Goal: Task Accomplishment & Management: Manage account settings

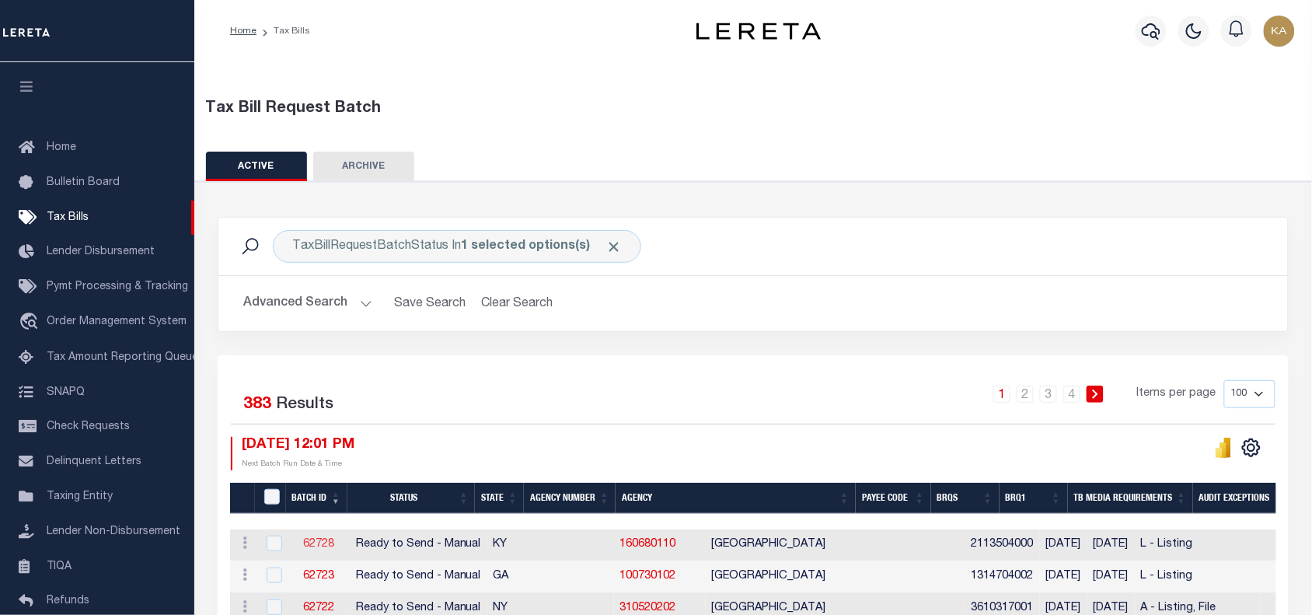
click at [312, 543] on link "62728" at bounding box center [318, 544] width 31 height 11
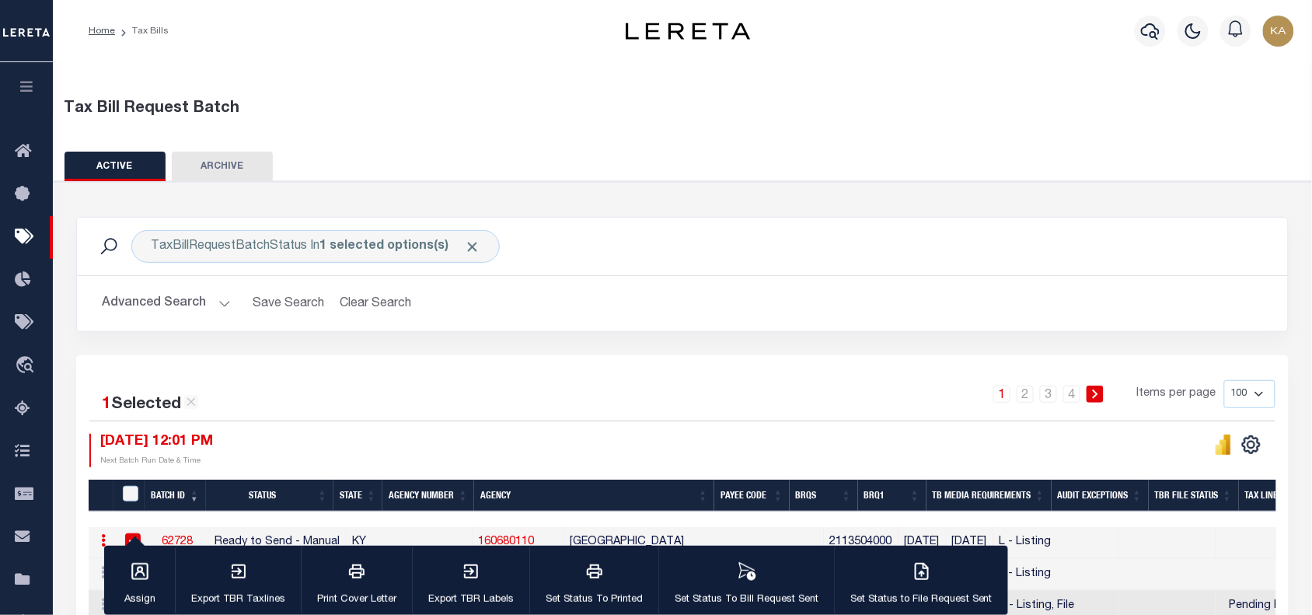
select select "RTS"
type input "No"
type input "Yes"
select select "29"
select select "20"
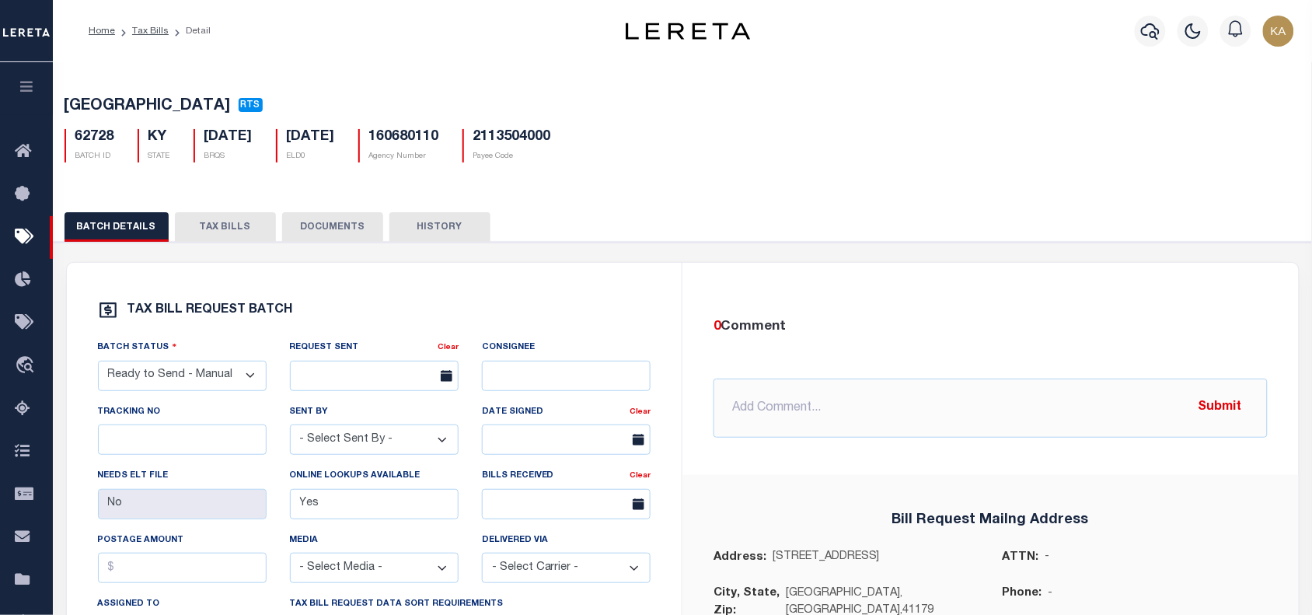
click at [180, 228] on button "TAX BILLS" at bounding box center [225, 227] width 101 height 30
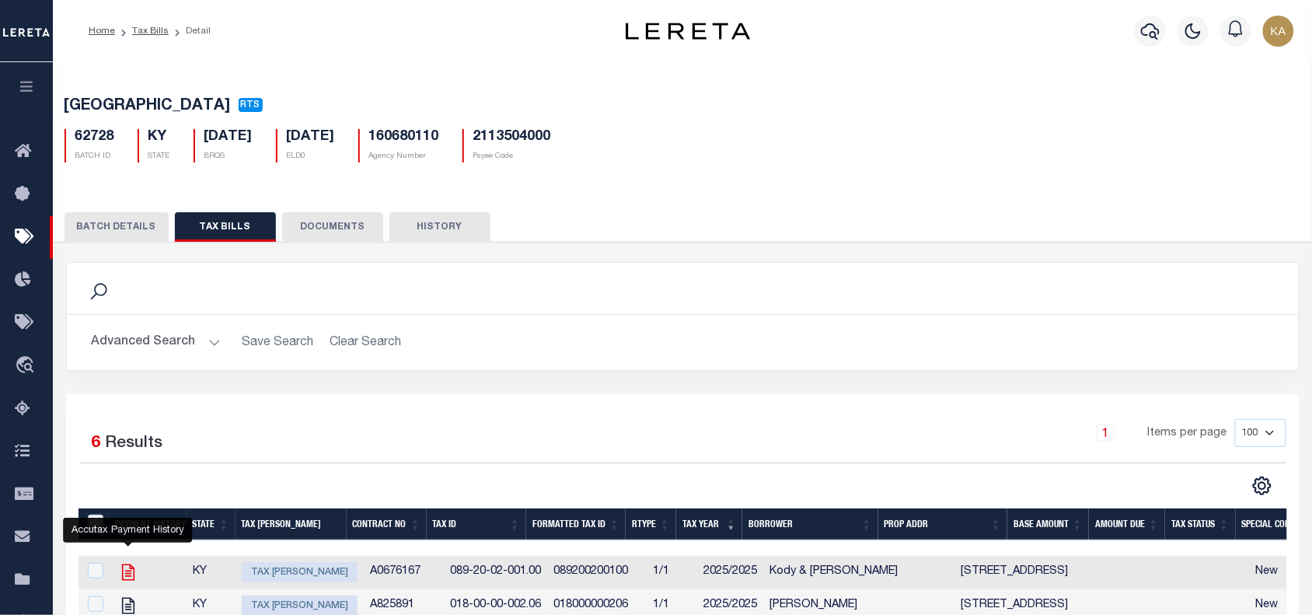
click at [128, 572] on icon "" at bounding box center [128, 572] width 20 height 20
checkbox input "true"
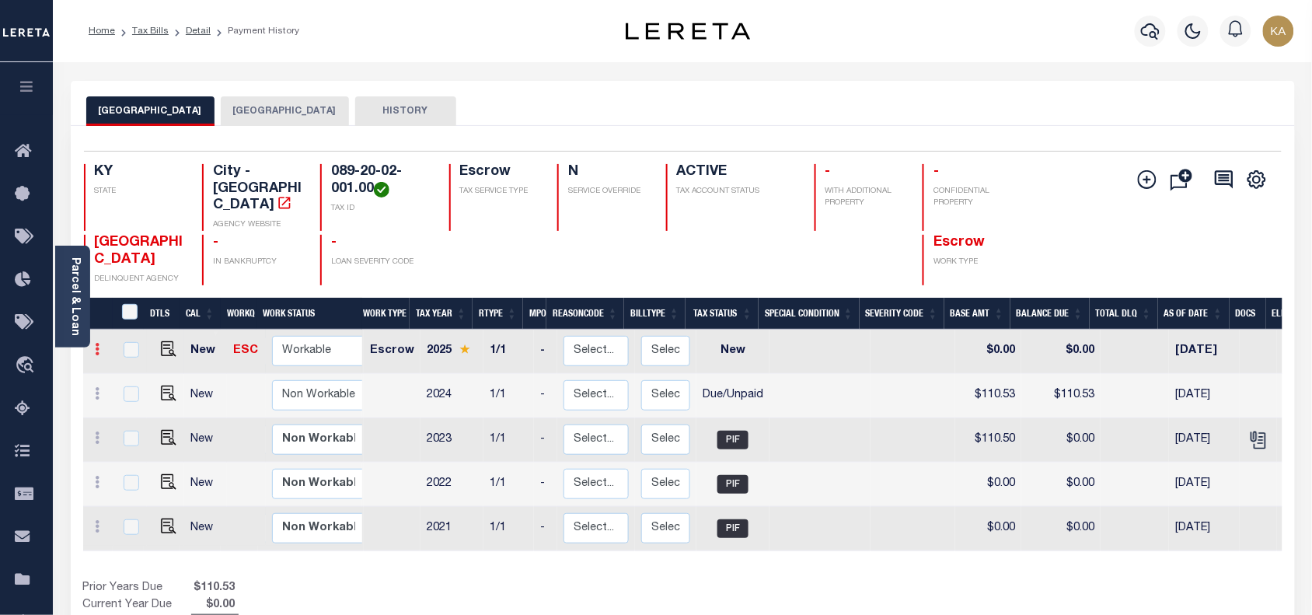
click at [97, 343] on icon at bounding box center [98, 349] width 5 height 12
click at [127, 394] on img at bounding box center [135, 402] width 16 height 16
select select "NW2"
type input "$0.00"
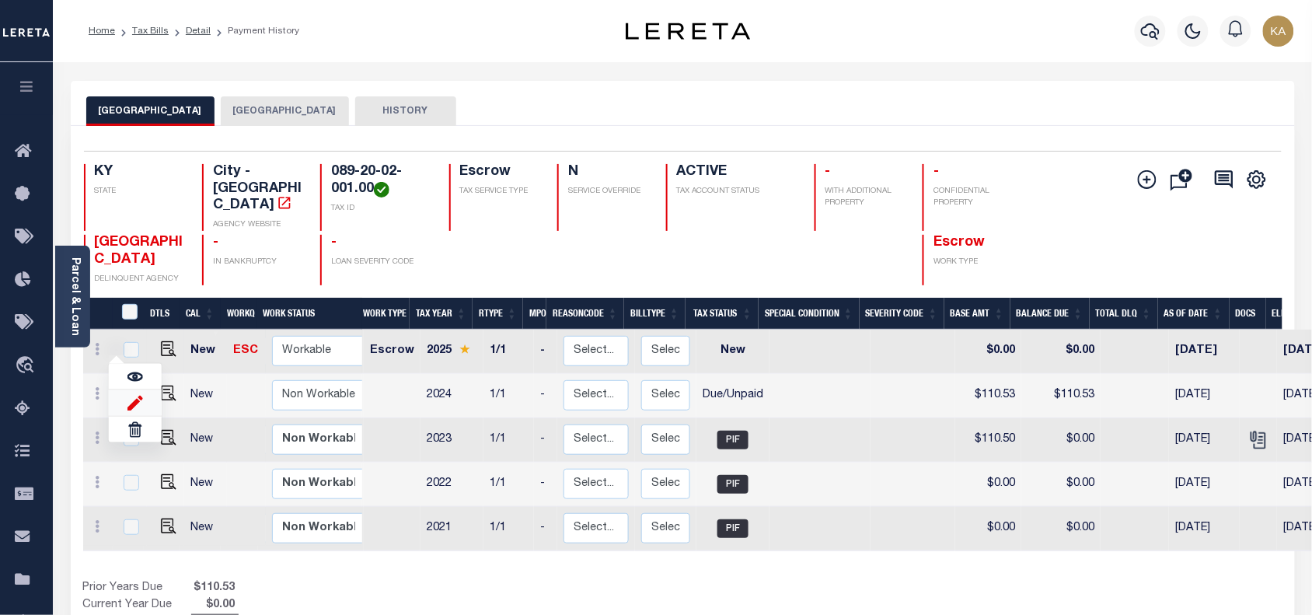
type input "09/04/2025"
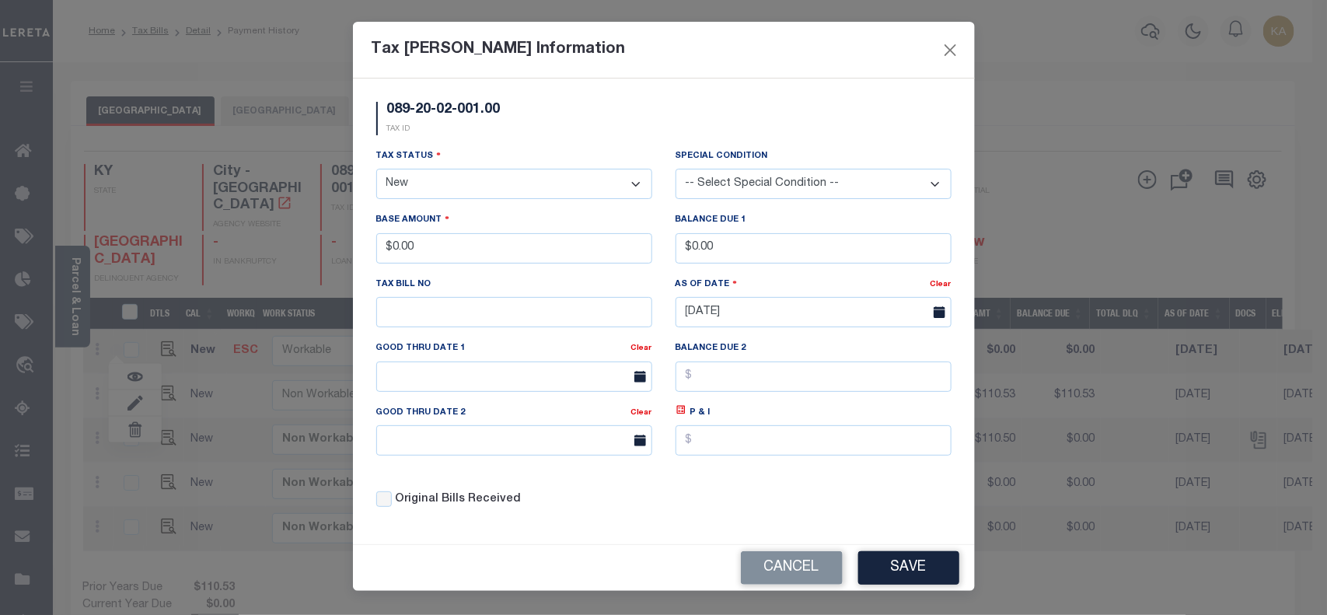
click at [578, 183] on select "- Select Status - Open Due/Unpaid Paid Incomplete No Tax Due Internal Refund Pr…" at bounding box center [514, 184] width 276 height 30
click at [466, 204] on div "Tax Status - Select Status - Open Due/Unpaid Paid Incomplete No Tax Due Interna…" at bounding box center [514, 180] width 299 height 64
click at [473, 189] on select "- Select Status - Open Due/Unpaid Paid Incomplete No Tax Due Internal Refund Pr…" at bounding box center [514, 184] width 276 height 30
select select "OP2"
click at [376, 170] on select "- Select Status - Open Due/Unpaid Paid Incomplete No Tax Due Internal Refund Pr…" at bounding box center [514, 184] width 276 height 30
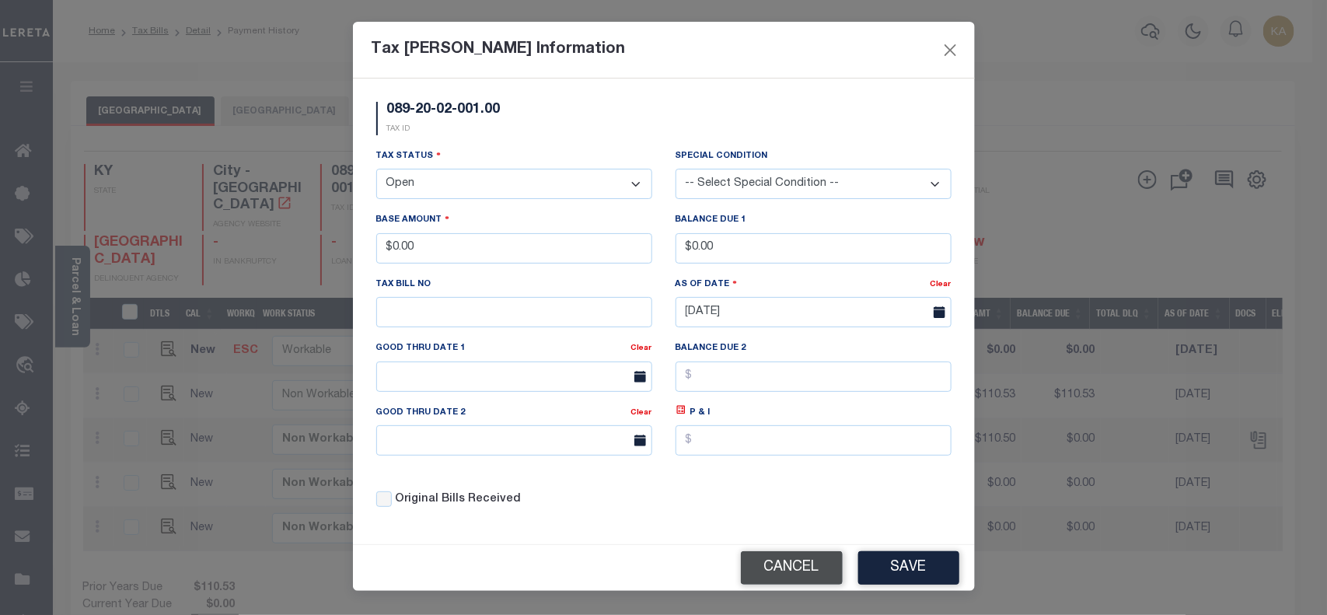
click at [764, 554] on button "Cancel" at bounding box center [792, 567] width 102 height 33
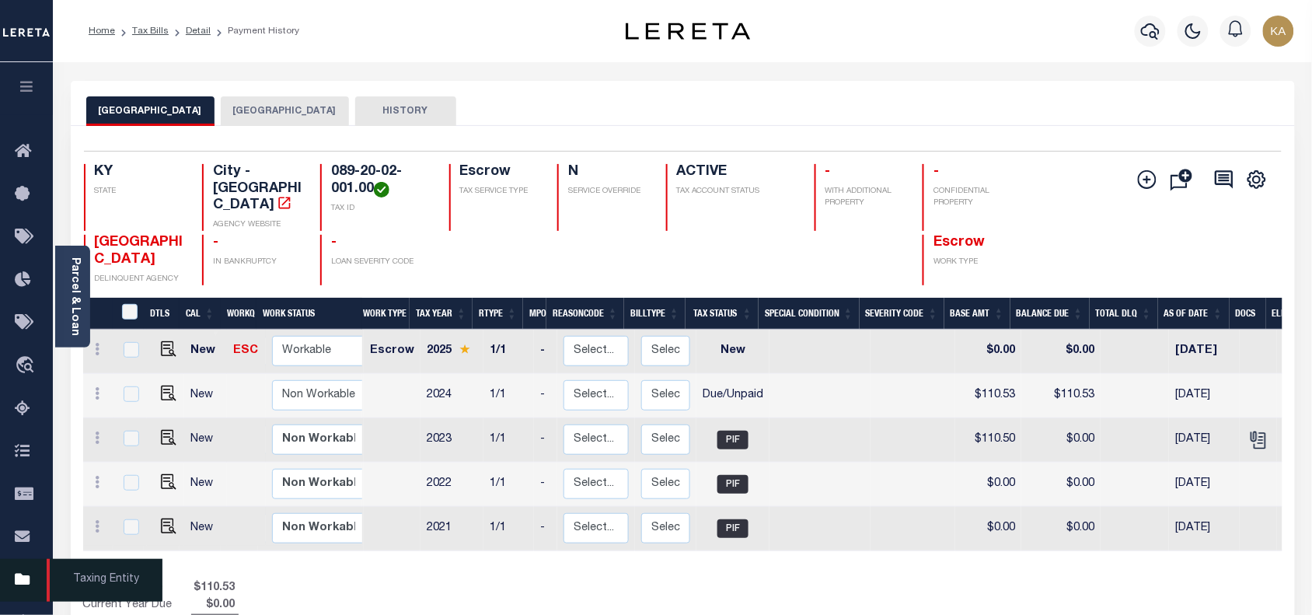
click at [22, 579] on icon at bounding box center [27, 580] width 25 height 19
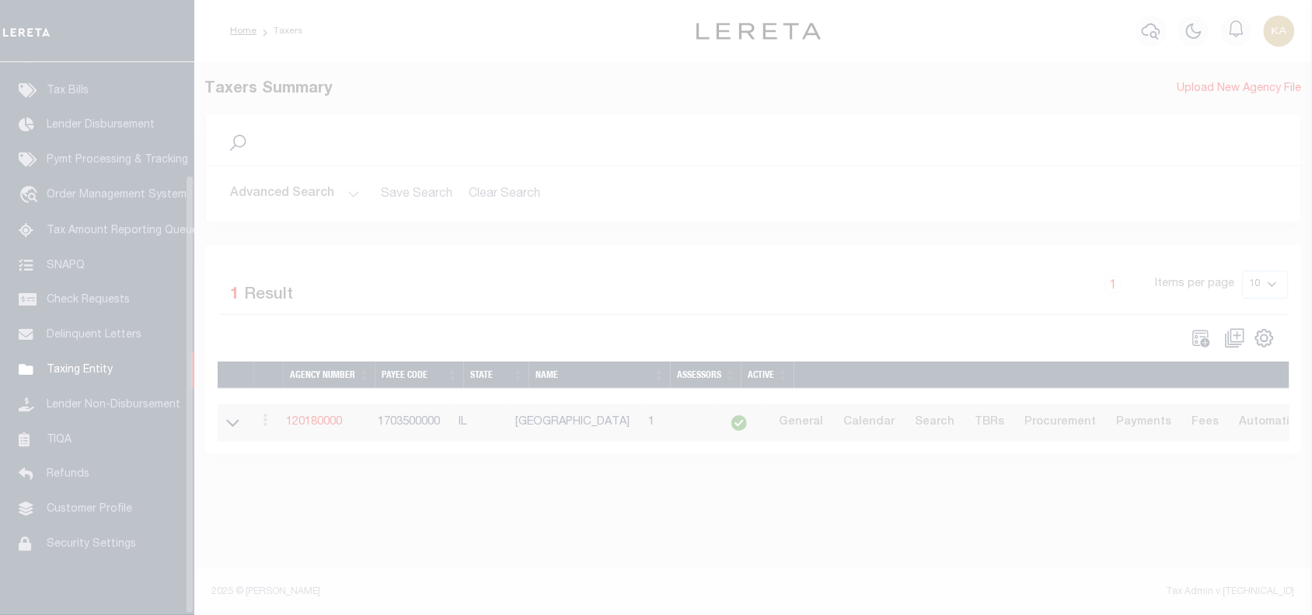
scroll to position [141, 0]
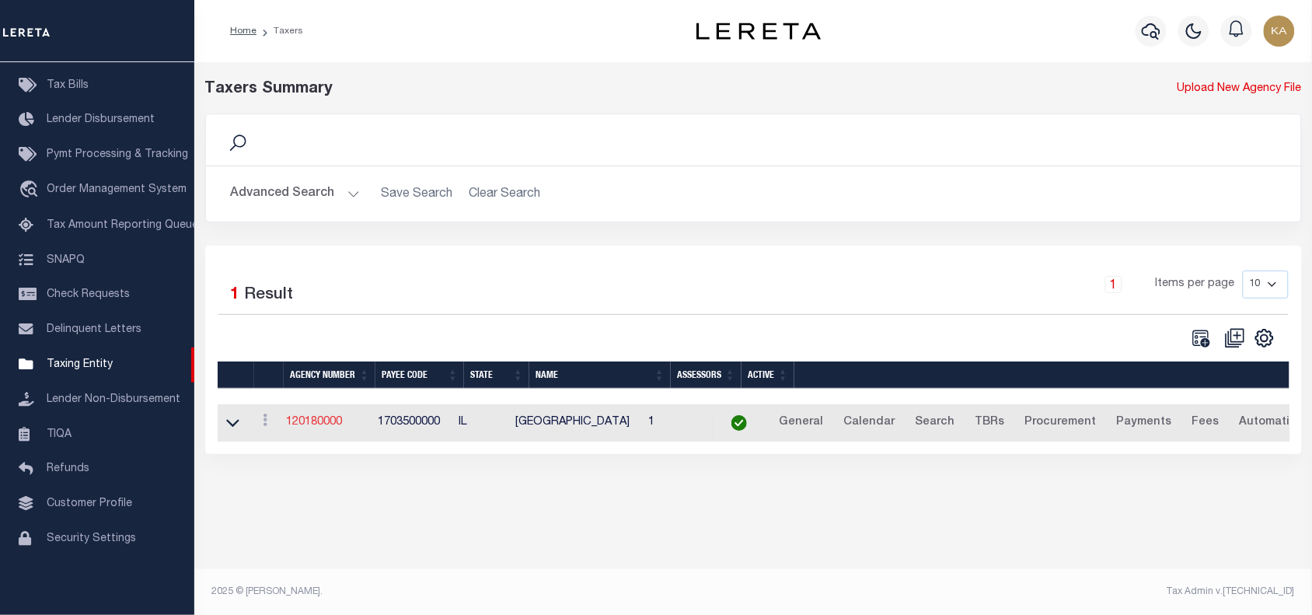
click at [321, 428] on link "120180000" at bounding box center [315, 422] width 56 height 11
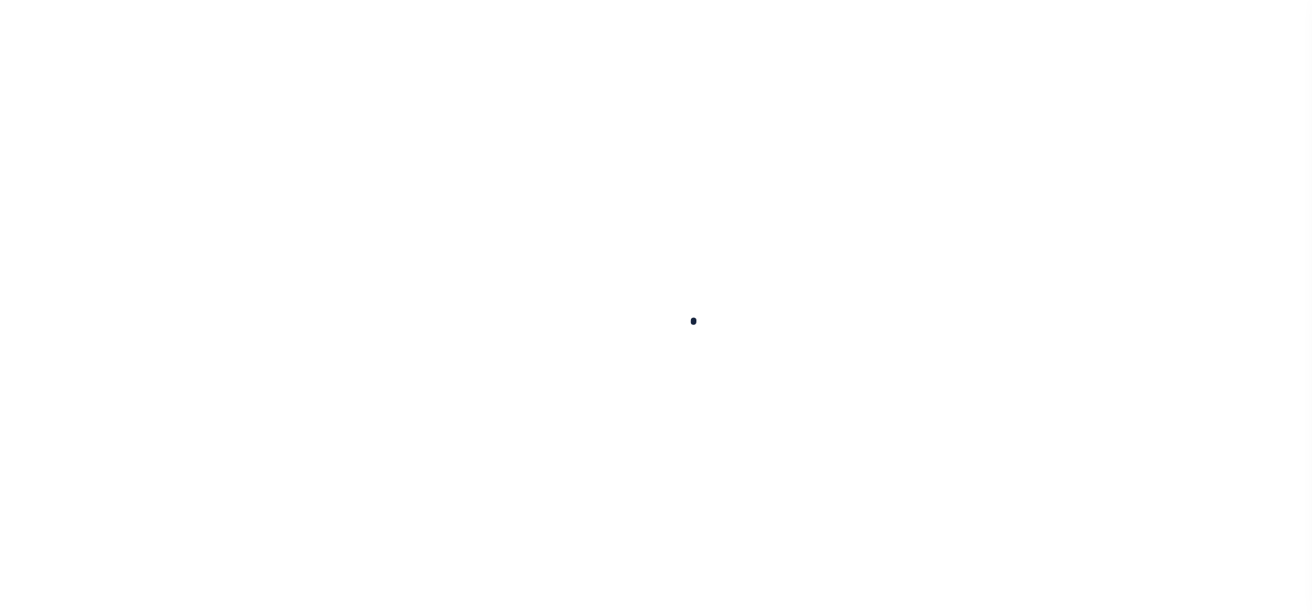
select select
checkbox input "false"
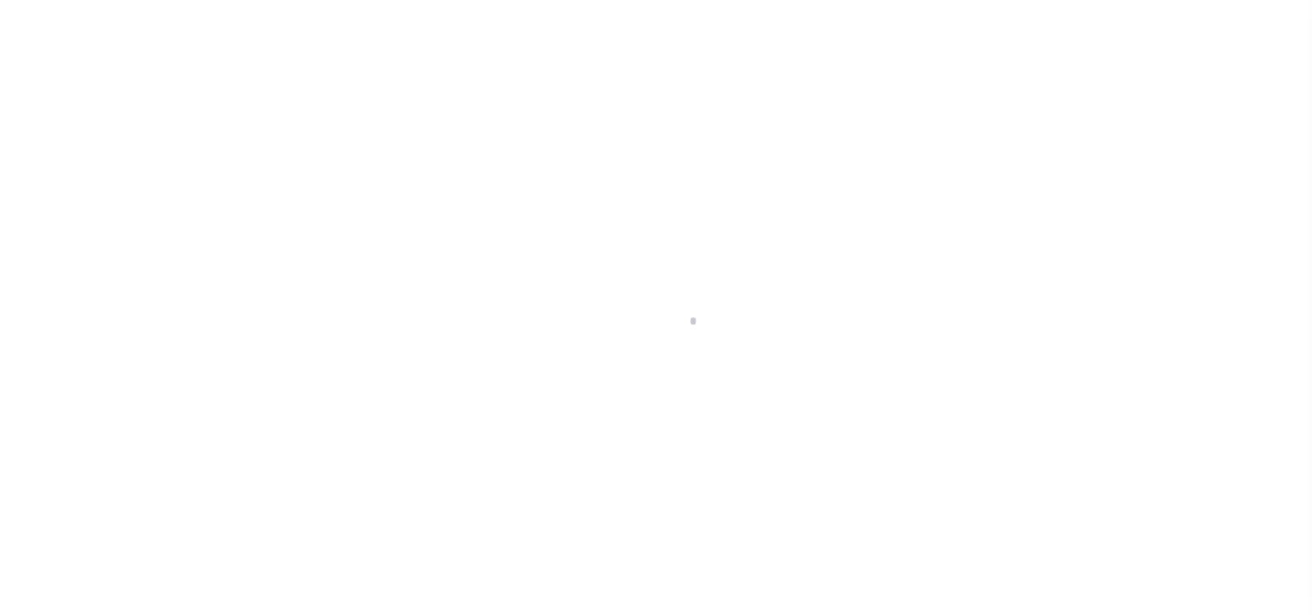
checkbox input "false"
type input "1703500000"
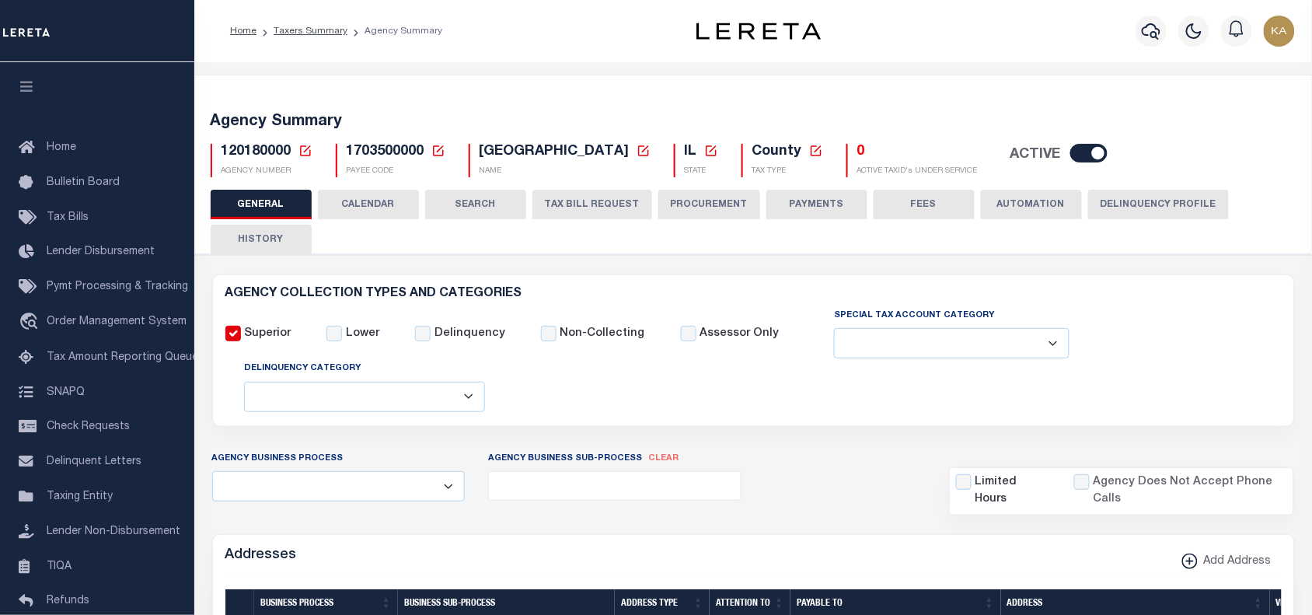
click at [379, 190] on button "CALENDAR" at bounding box center [368, 205] width 101 height 30
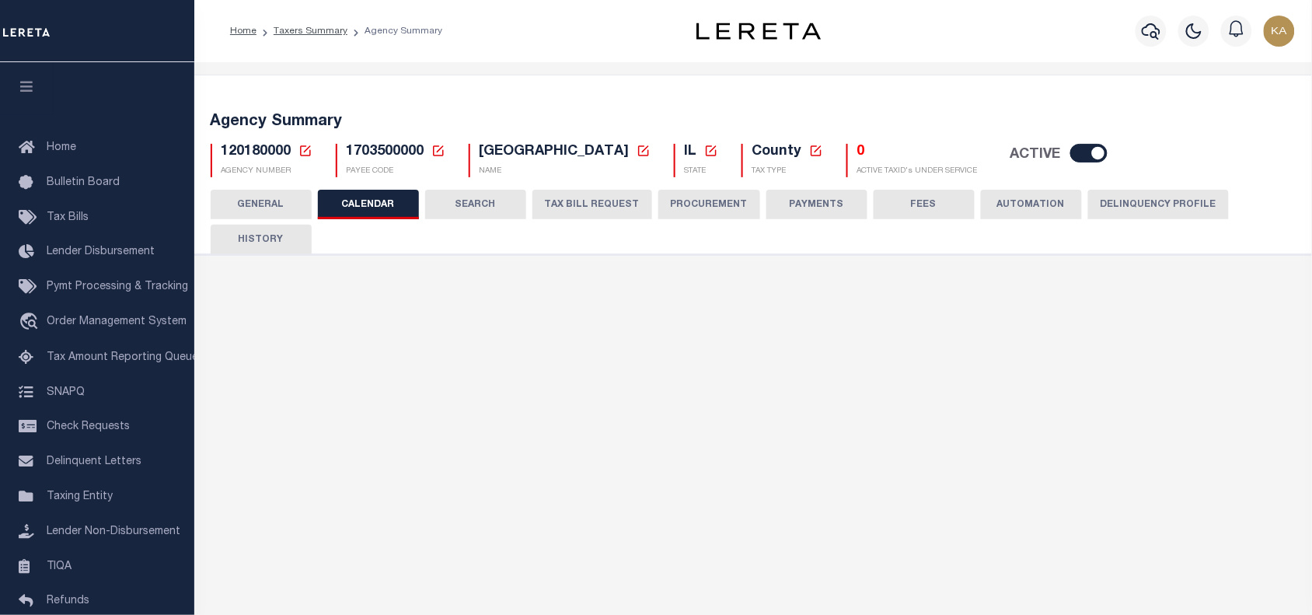
click at [383, 201] on button "CALENDAR" at bounding box center [368, 205] width 101 height 30
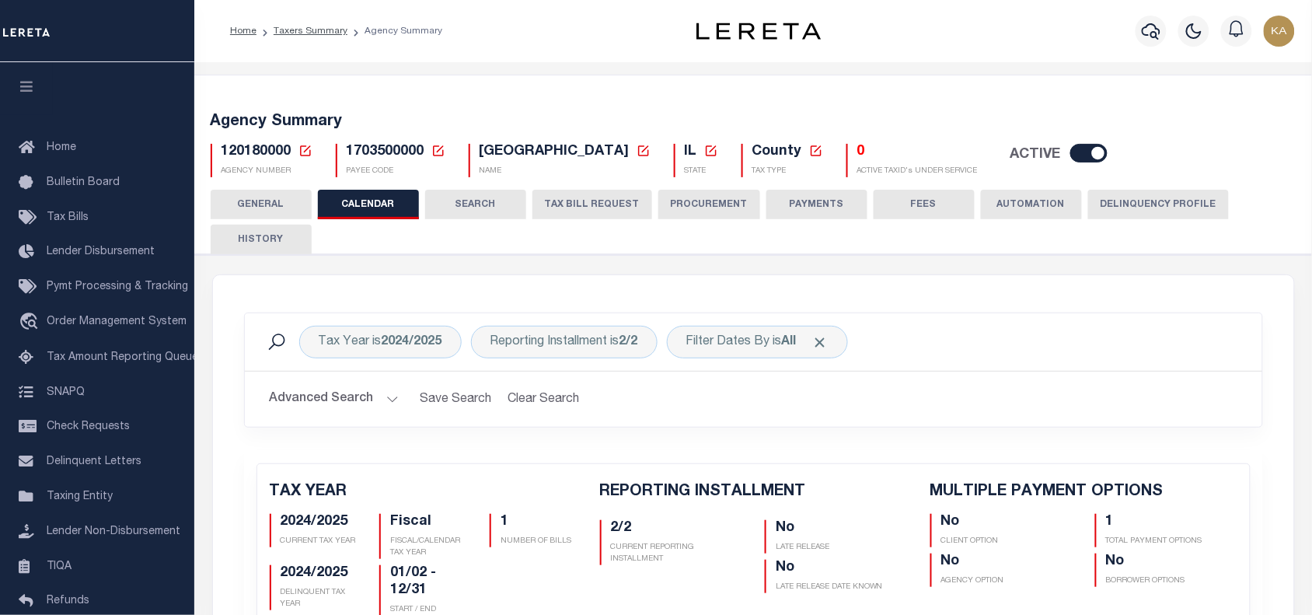
checkbox input "false"
type input "1"
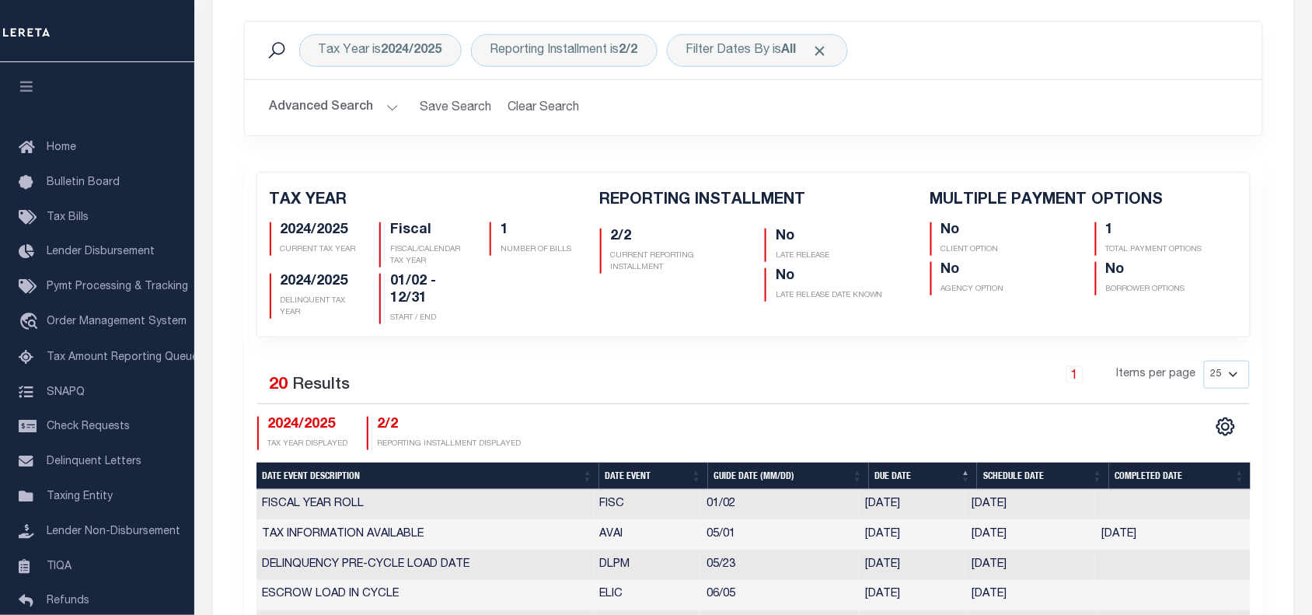
scroll to position [97, 0]
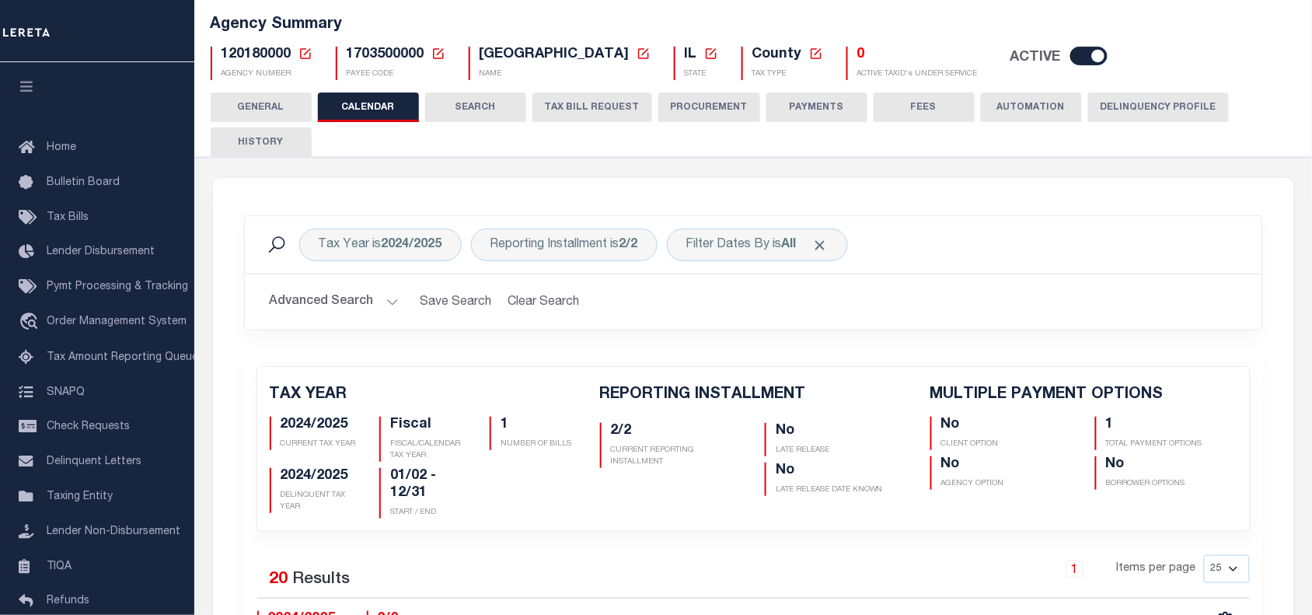
click at [562, 105] on button "TAX BILL REQUEST" at bounding box center [593, 108] width 120 height 30
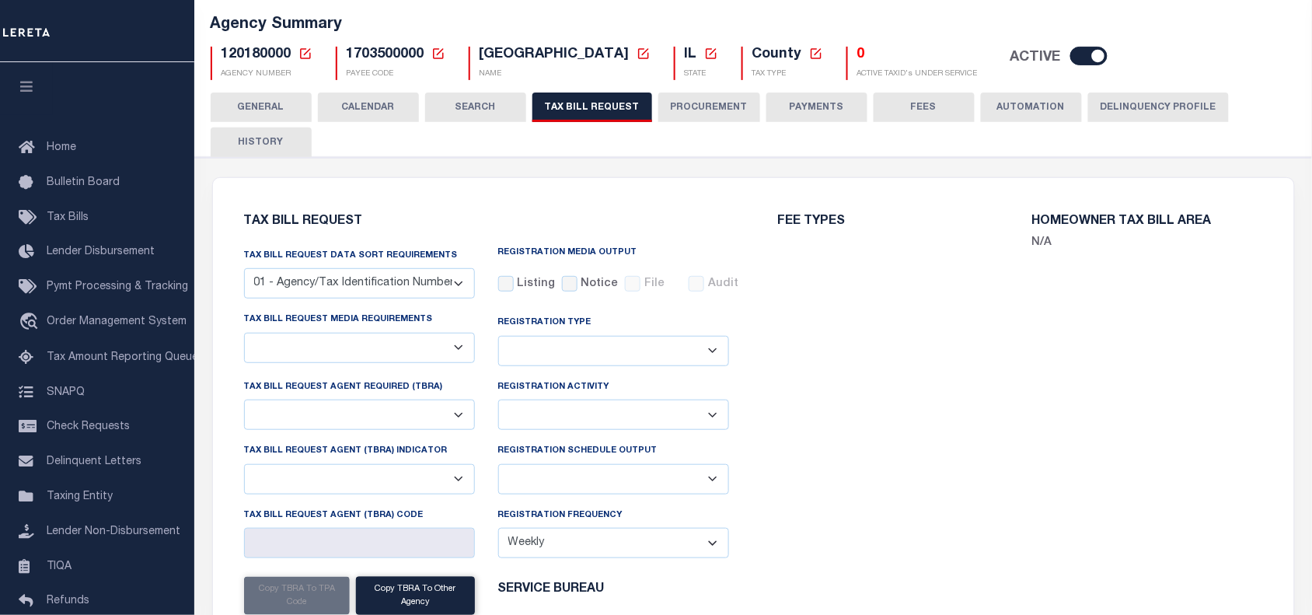
select select "29"
checkbox input "false"
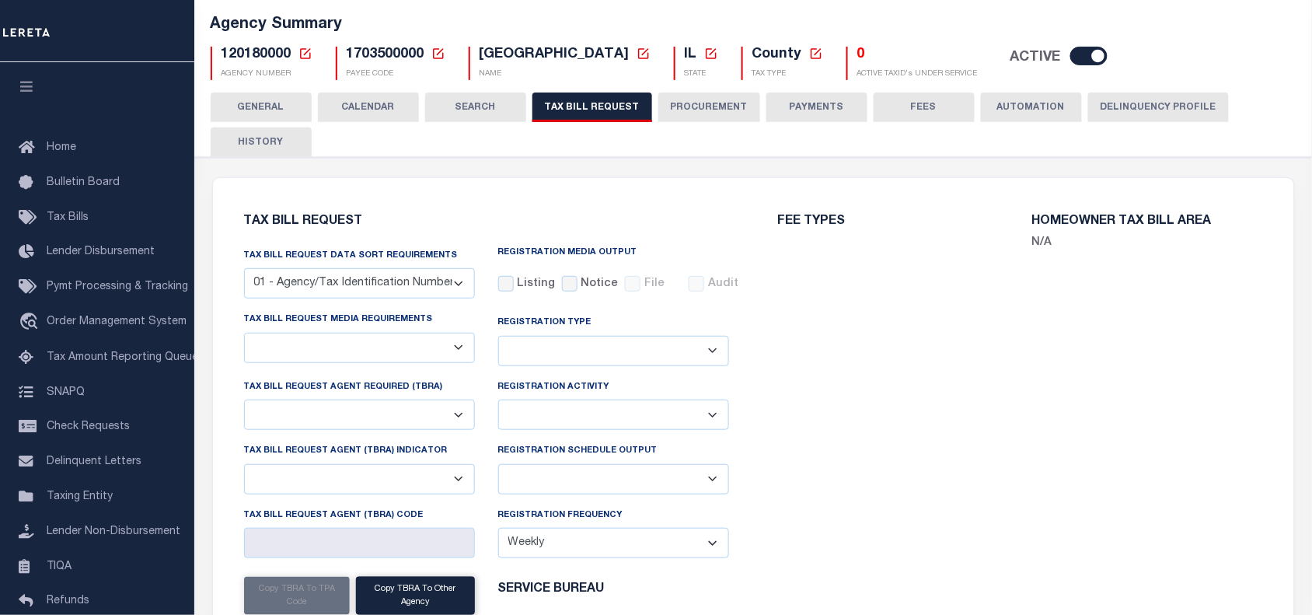
select select "22"
select select "false"
select select
select select "1"
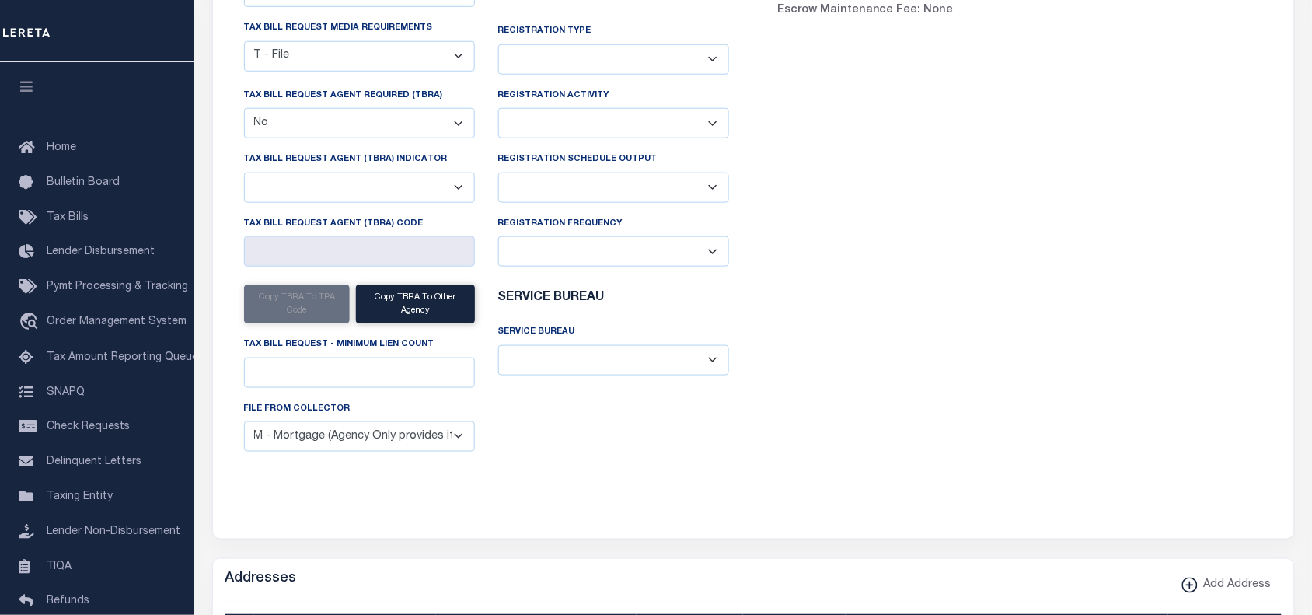
scroll to position [194, 0]
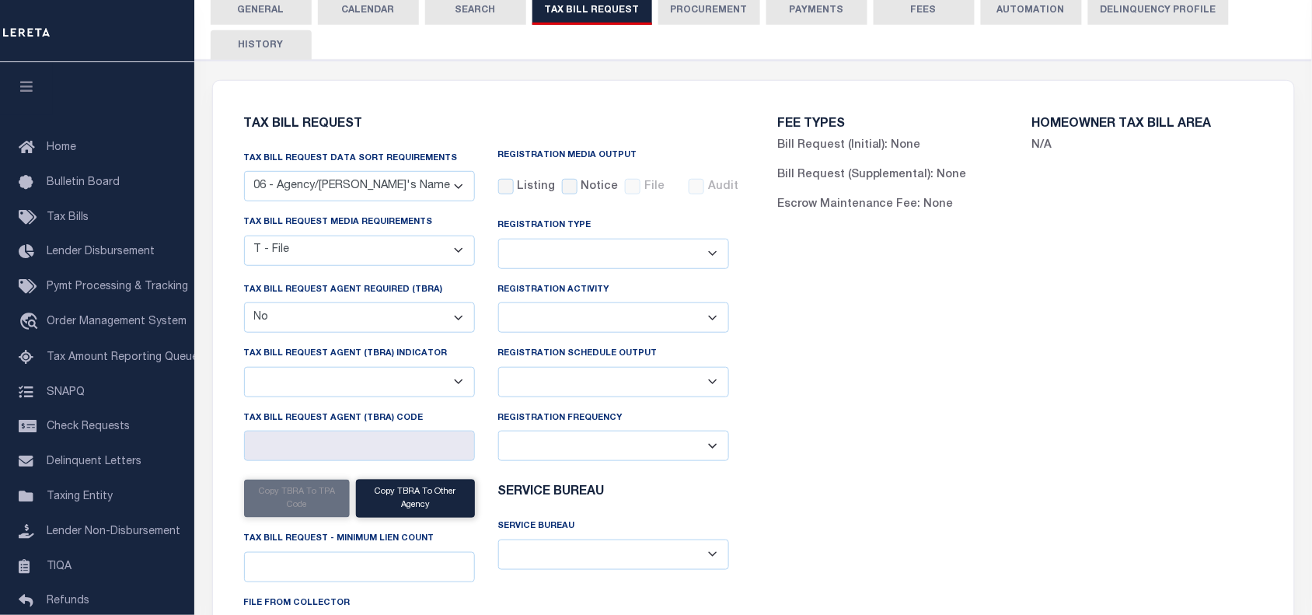
click at [640, 394] on select "Delta File Full File" at bounding box center [613, 382] width 231 height 30
